Goal: Task Accomplishment & Management: Complete application form

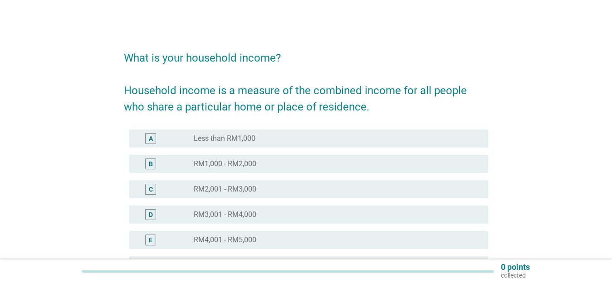
click at [330, 189] on div "radio_button_unchecked RM2,001 - RM3,000" at bounding box center [334, 189] width 280 height 9
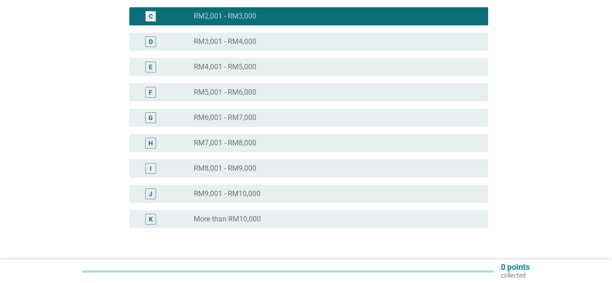
scroll to position [237, 0]
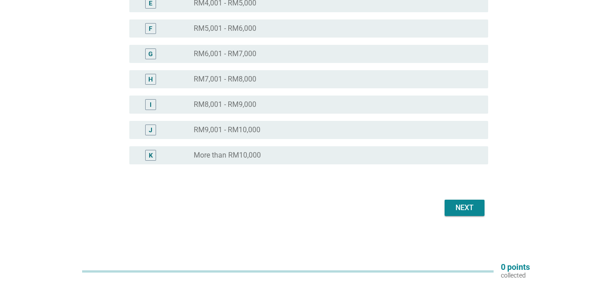
click at [458, 205] on div "Next" at bounding box center [464, 208] width 25 height 11
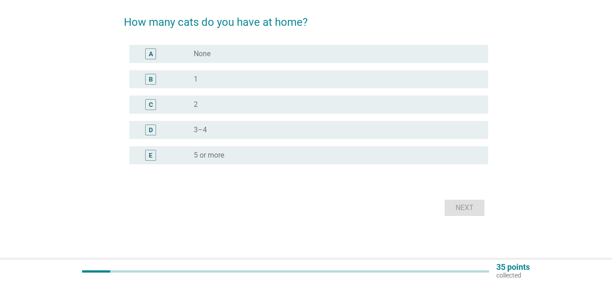
scroll to position [0, 0]
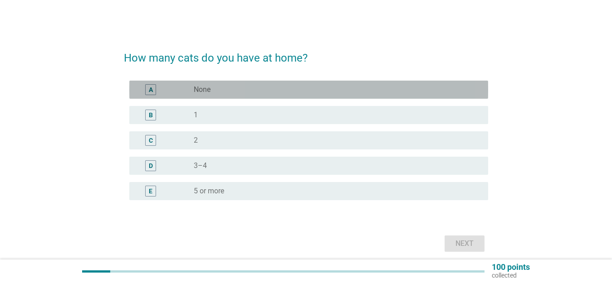
click at [267, 85] on div "radio_button_unchecked None" at bounding box center [334, 89] width 280 height 9
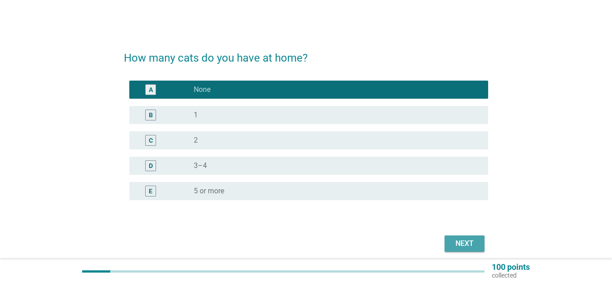
click at [460, 240] on div "Next" at bounding box center [464, 244] width 25 height 11
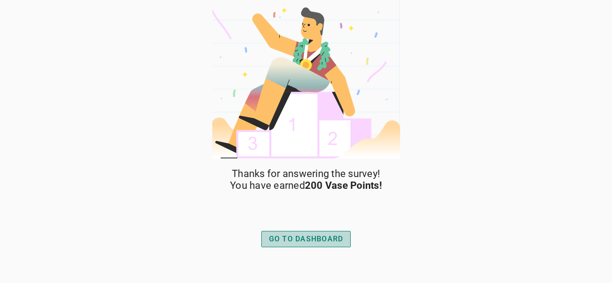
click at [328, 236] on div "GO TO DASHBOARD" at bounding box center [306, 239] width 74 height 11
